Goal: Navigation & Orientation: Find specific page/section

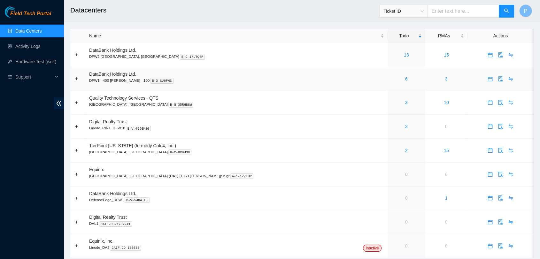
click at [388, 74] on td "6" at bounding box center [407, 79] width 38 height 24
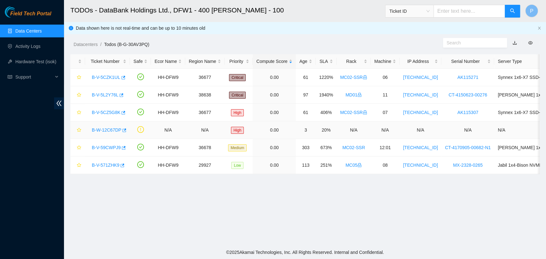
click at [106, 130] on link "B-W-12C67DP" at bounding box center [106, 130] width 29 height 5
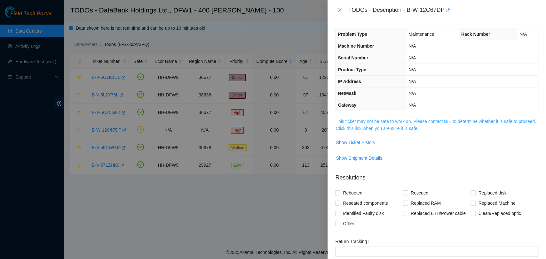
click at [382, 129] on link "This ticket may not be safe to work on. Please contact NIE to determine whether…" at bounding box center [435, 125] width 200 height 12
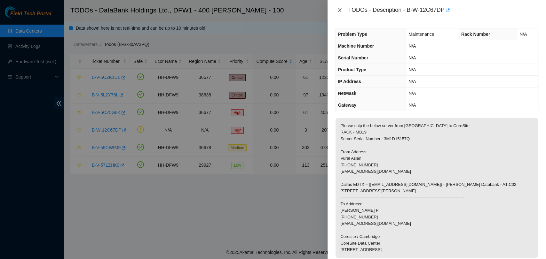
click at [339, 12] on icon "close" at bounding box center [339, 10] width 5 height 5
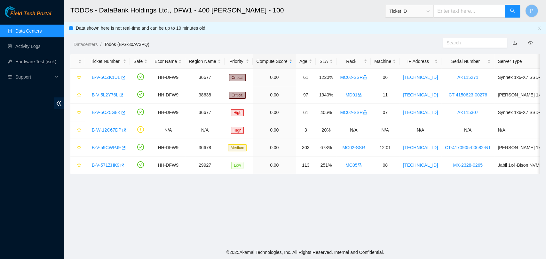
click at [42, 34] on link "Data Centers" at bounding box center [28, 30] width 26 height 5
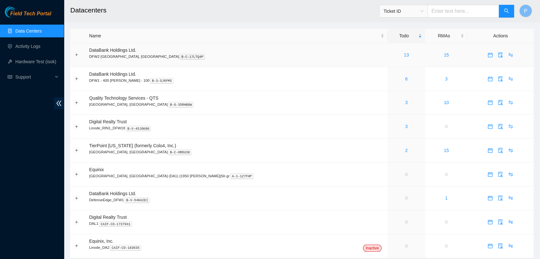
click at [388, 59] on td "13" at bounding box center [407, 55] width 38 height 24
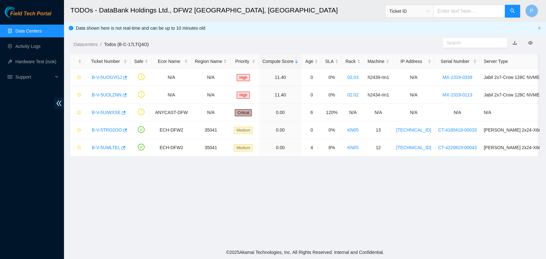
click at [42, 30] on link "Data Centers" at bounding box center [28, 30] width 26 height 5
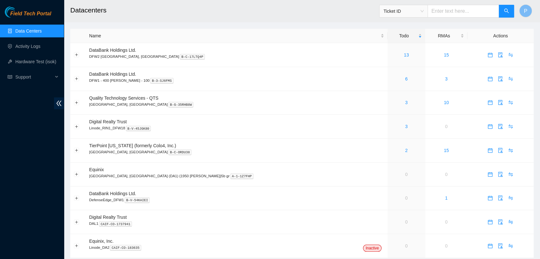
click at [0, 250] on div "Field Tech Portal Data Centers Activity Logs Hardware Test (isok) Support" at bounding box center [32, 132] width 64 height 253
click at [42, 32] on link "Data Centers" at bounding box center [28, 30] width 26 height 5
click at [40, 49] on link "Activity Logs" at bounding box center [27, 46] width 25 height 5
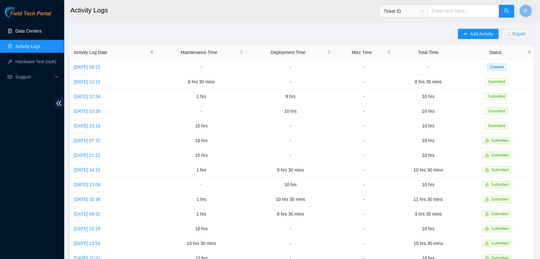
click at [29, 34] on link "Data Centers" at bounding box center [28, 30] width 26 height 5
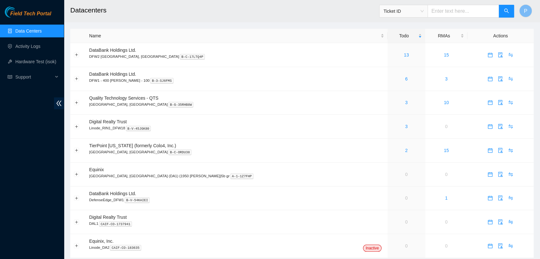
click at [325, 18] on h2 "Datacenters" at bounding box center [254, 10] width 369 height 20
